Goal: Task Accomplishment & Management: Use online tool/utility

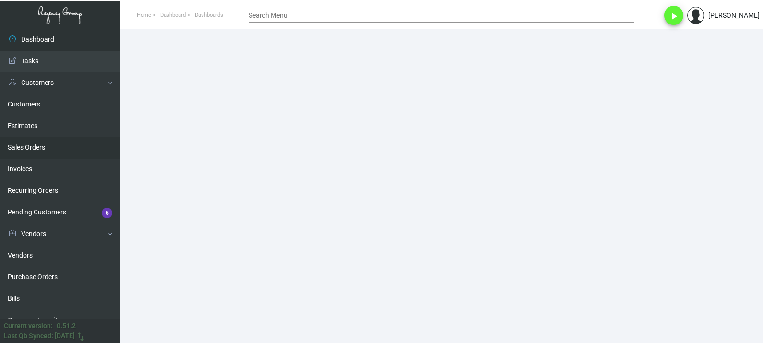
click at [39, 143] on link "Sales Orders" at bounding box center [60, 148] width 120 height 22
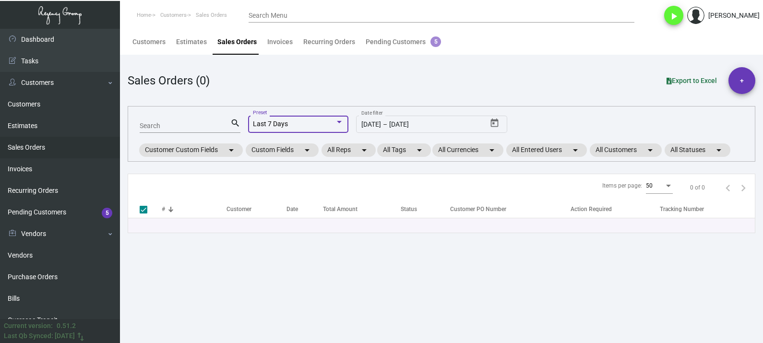
click at [334, 120] on div "Last 7 Days" at bounding box center [294, 124] width 82 height 8
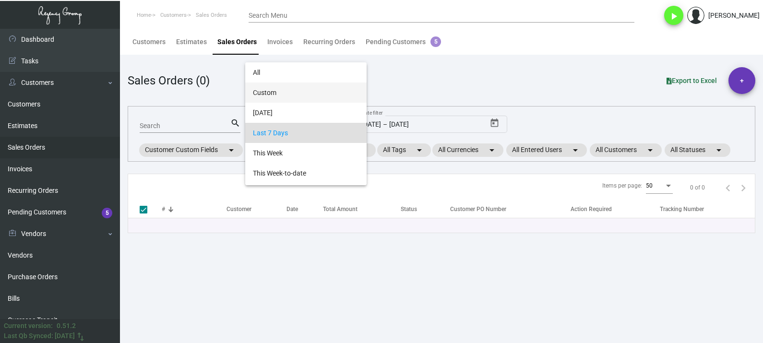
click at [334, 91] on span "Custom" at bounding box center [306, 93] width 106 height 20
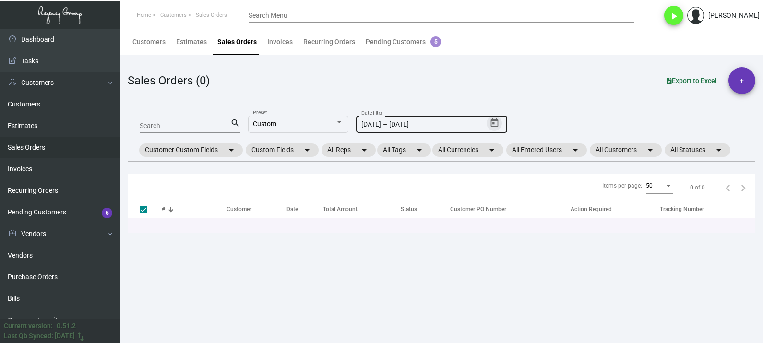
click at [498, 120] on icon "Open calendar" at bounding box center [494, 123] width 8 height 9
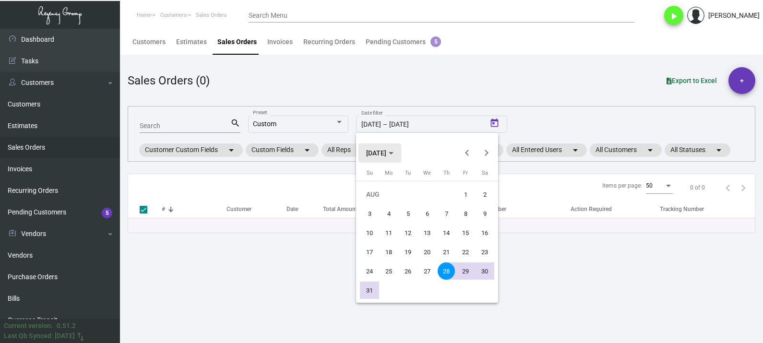
click at [384, 154] on span "[DATE]" at bounding box center [376, 153] width 20 height 8
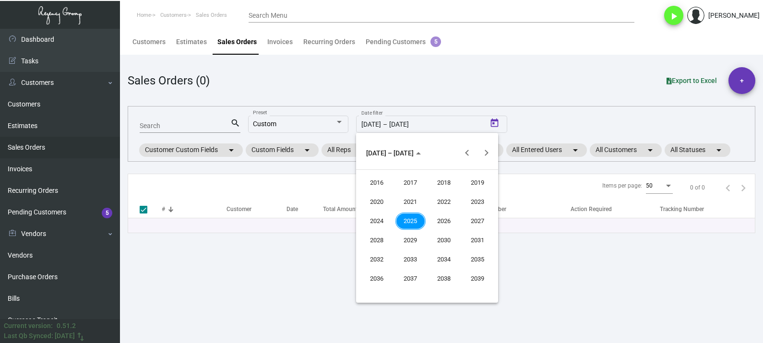
click at [376, 220] on div "2024" at bounding box center [377, 221] width 30 height 17
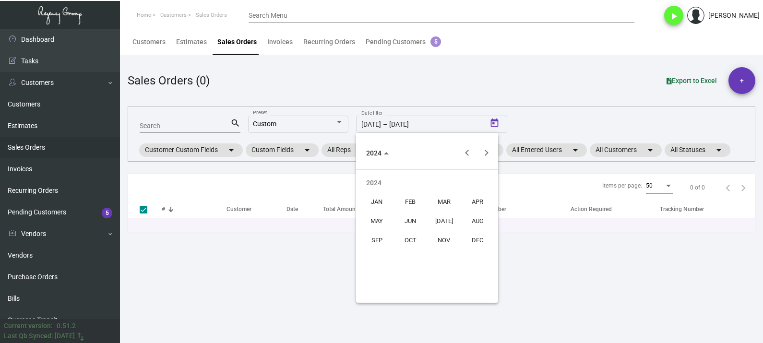
click at [443, 218] on div "[DATE]" at bounding box center [444, 221] width 30 height 17
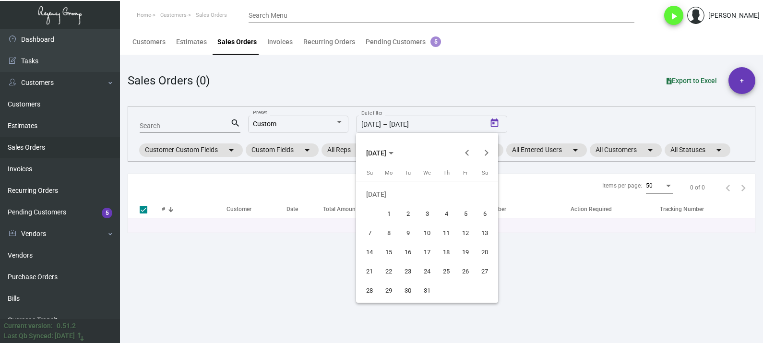
click at [397, 215] on div "1" at bounding box center [388, 213] width 17 height 17
type input "[DATE]"
click at [426, 287] on div "31" at bounding box center [426, 290] width 17 height 17
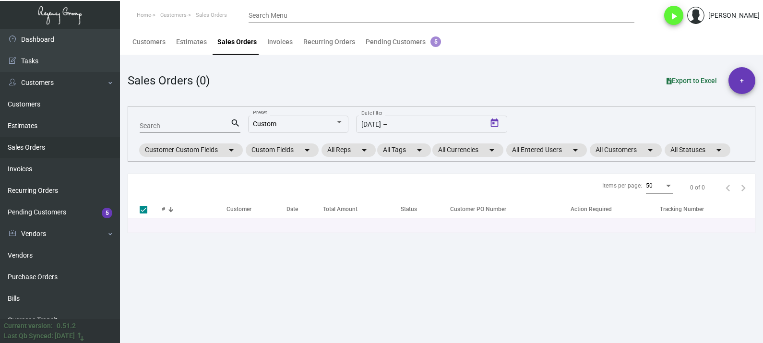
type input "[DATE]"
checkbox input "false"
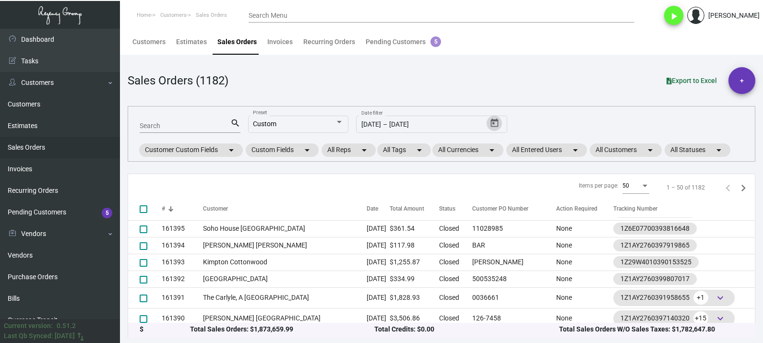
scroll to position [479, 0]
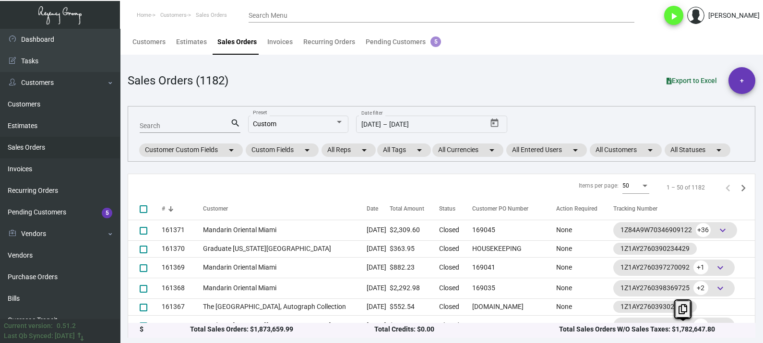
drag, startPoint x: 663, startPoint y: 328, endPoint x: 711, endPoint y: 329, distance: 48.0
click at [711, 329] on div "Total Sales Orders W/O Sales Taxes: $1,782,647.80" at bounding box center [651, 329] width 184 height 10
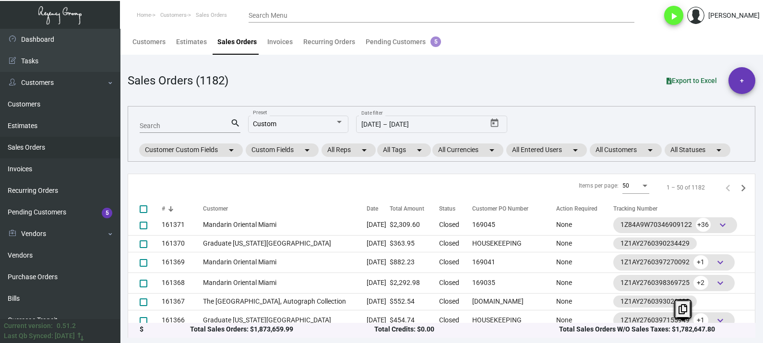
click at [535, 44] on div "Customers Estimates Sales Orders Invoices Recurring Orders Pending Customers 5" at bounding box center [441, 42] width 629 height 26
click at [490, 122] on icon "Open calendar" at bounding box center [495, 123] width 10 height 10
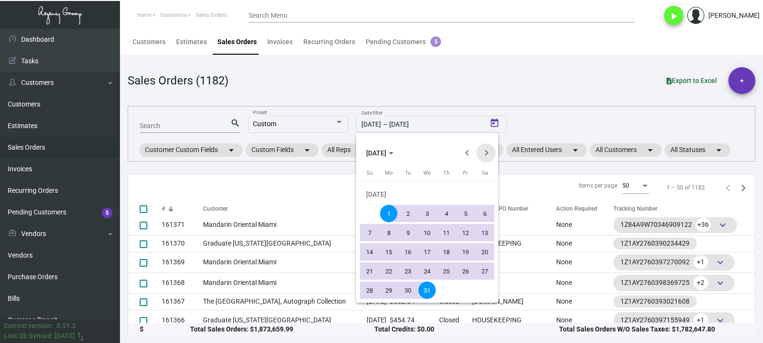
click at [490, 153] on button "Next month" at bounding box center [486, 152] width 19 height 19
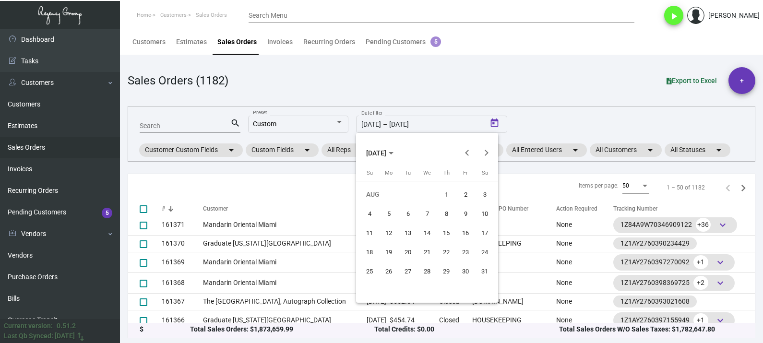
click at [449, 191] on div "1" at bounding box center [446, 194] width 17 height 17
type input "[DATE]"
click at [490, 266] on div "31" at bounding box center [484, 271] width 17 height 17
type input "[DATE]"
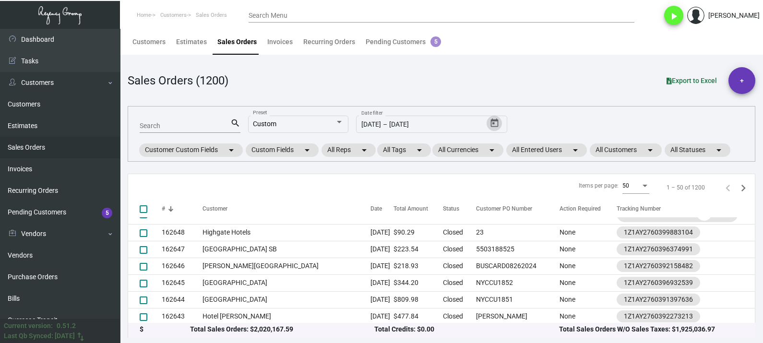
scroll to position [664, 0]
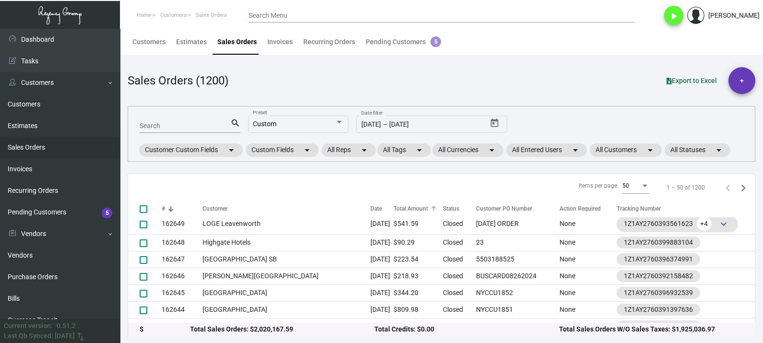
click at [415, 206] on div "Total Amount" at bounding box center [418, 209] width 49 height 9
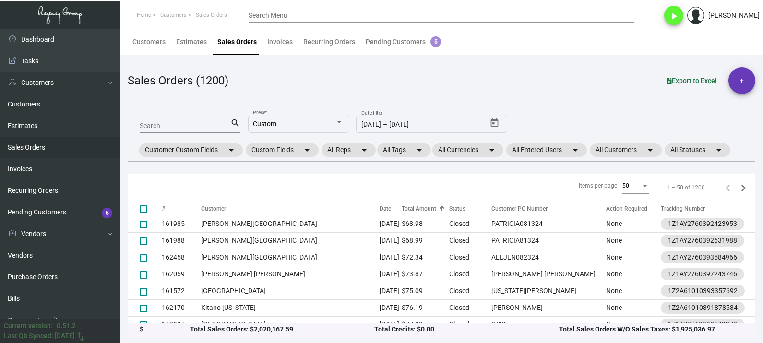
scroll to position [0, 0]
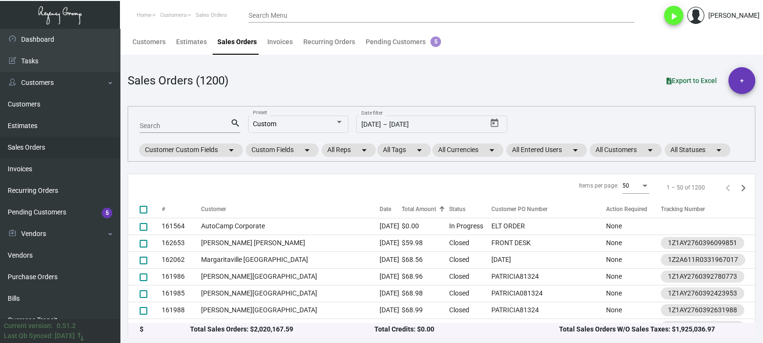
click at [421, 210] on div "Total Amount" at bounding box center [419, 209] width 35 height 9
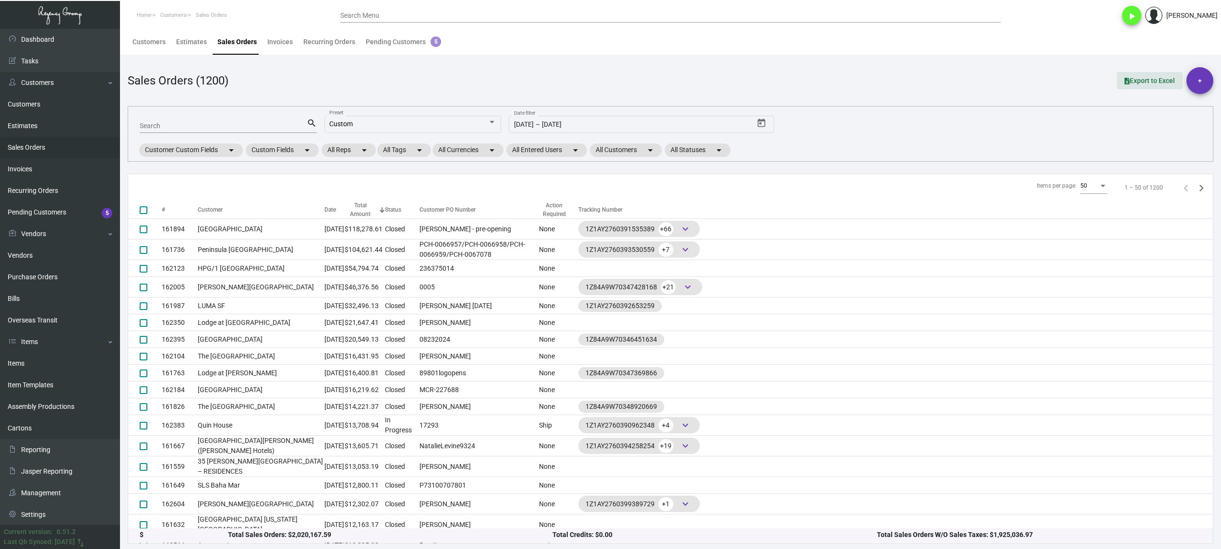
click at [763, 79] on span "Export to Excel" at bounding box center [1149, 81] width 50 height 8
click at [763, 58] on main "Customers Estimates Sales Orders Invoices Recurring Orders Pending Customers 5 …" at bounding box center [670, 289] width 1101 height 520
